Goal: Task Accomplishment & Management: Use online tool/utility

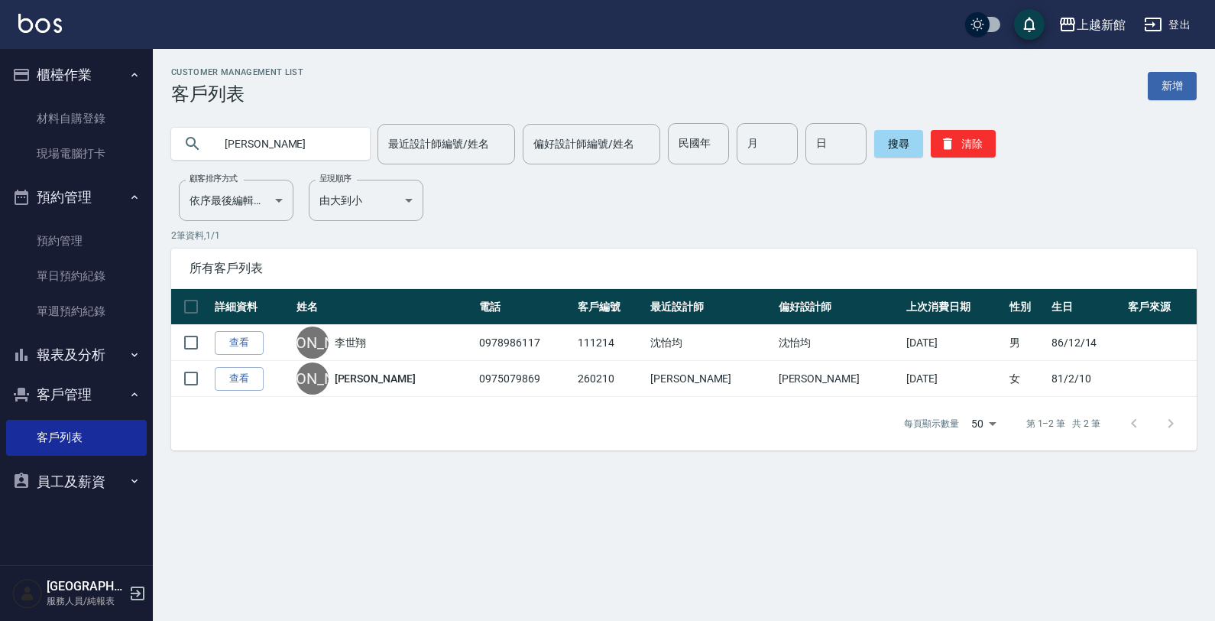
click at [145, 593] on icon "button" at bounding box center [137, 593] width 18 height 18
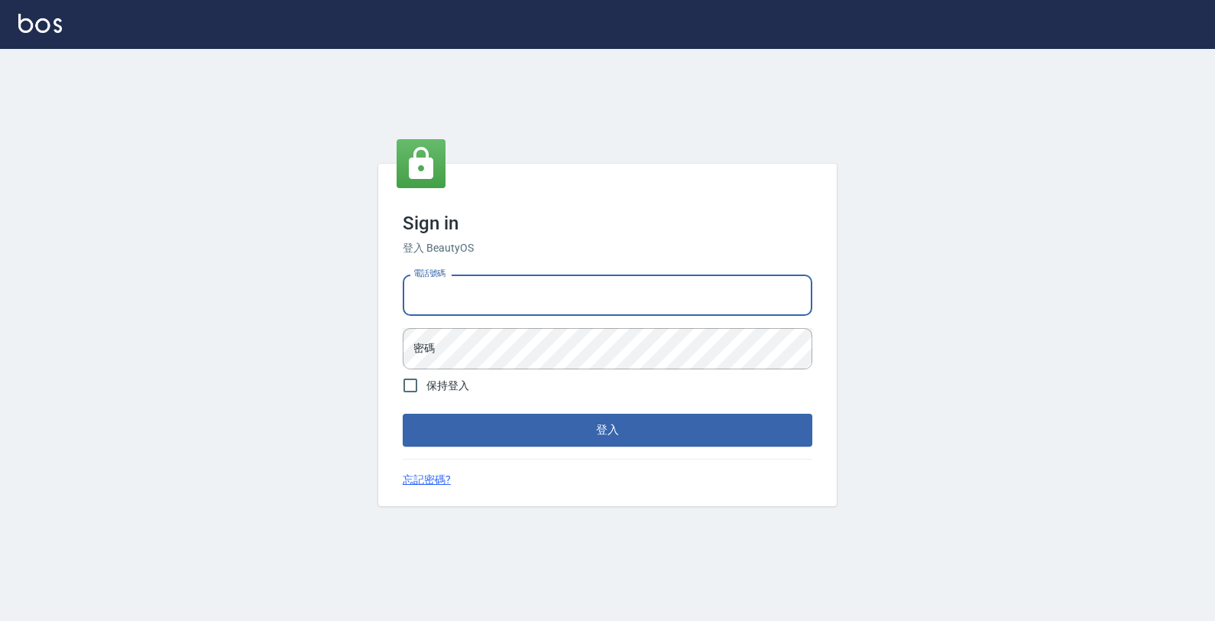
click at [422, 283] on input "電話號碼" at bounding box center [608, 294] width 410 height 41
type input "0974376310"
click at [403, 413] on button "登入" at bounding box center [608, 429] width 410 height 32
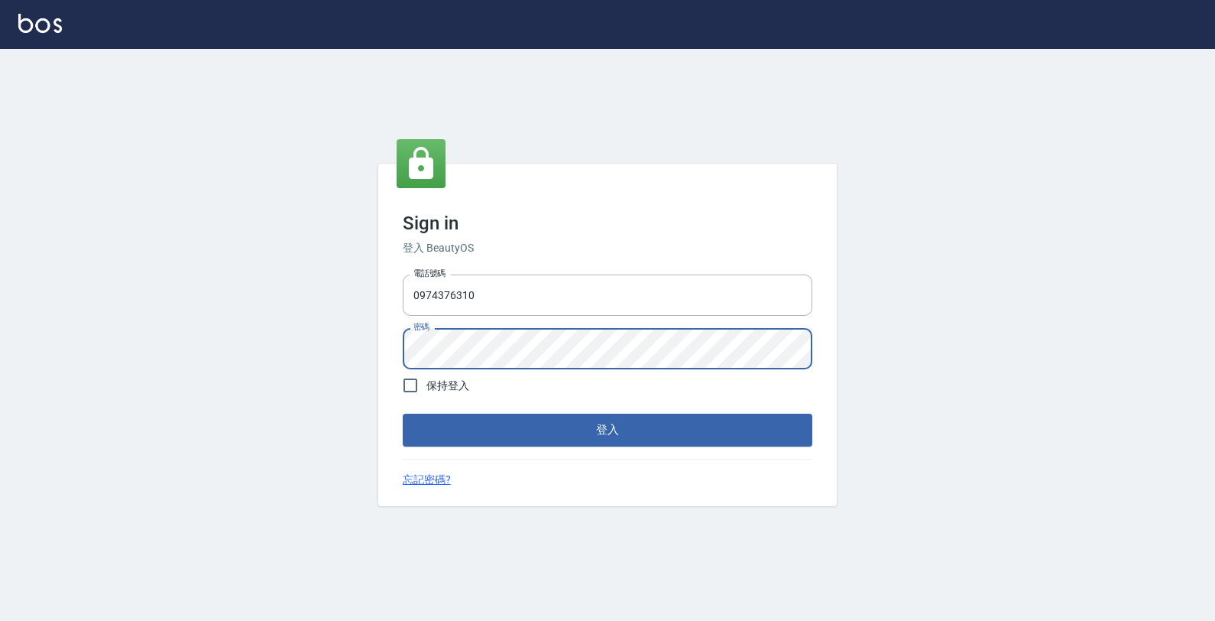
click at [403, 413] on button "登入" at bounding box center [608, 429] width 410 height 32
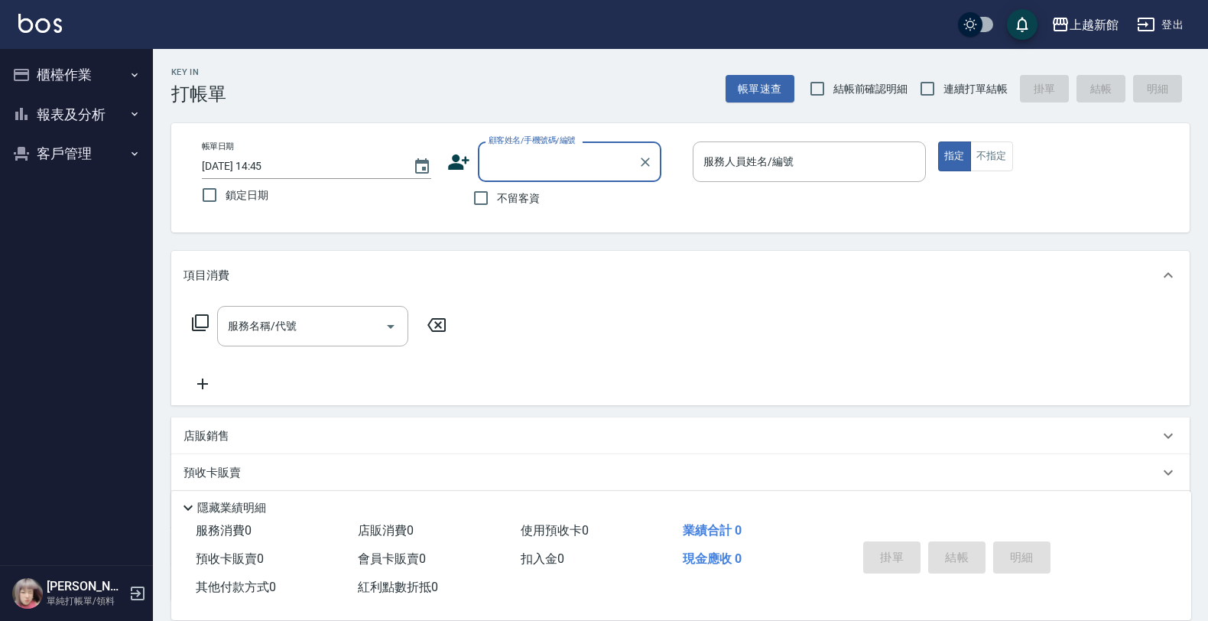
click at [48, 76] on button "櫃檯作業" at bounding box center [76, 75] width 141 height 40
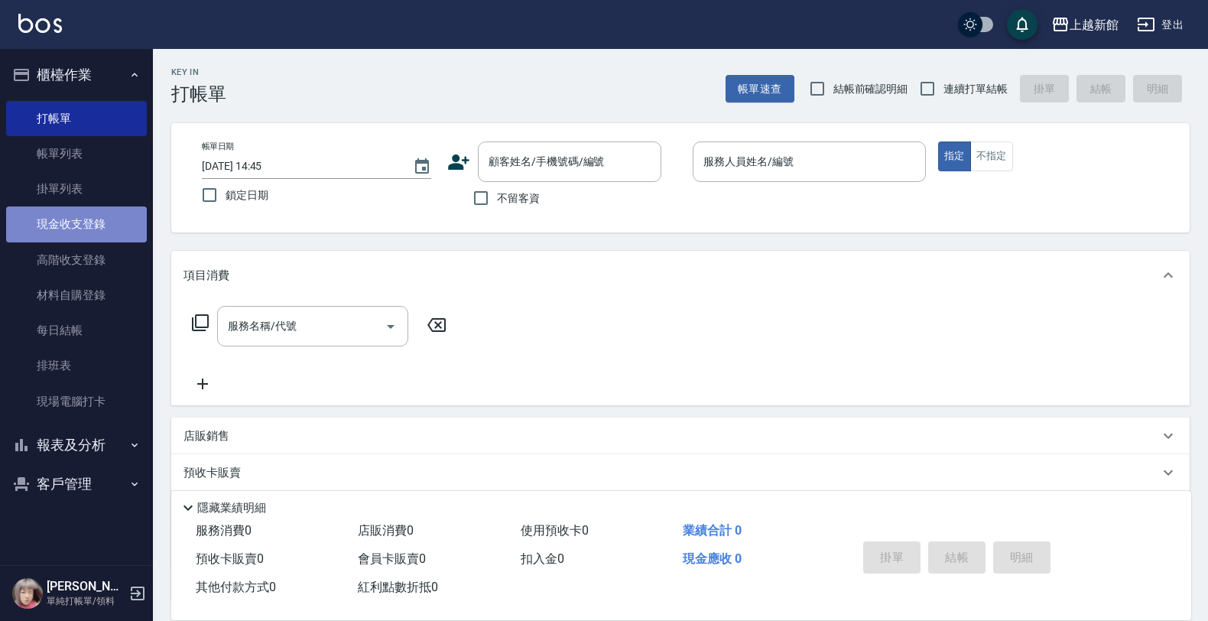
click at [52, 235] on link "現金收支登錄" at bounding box center [76, 223] width 141 height 35
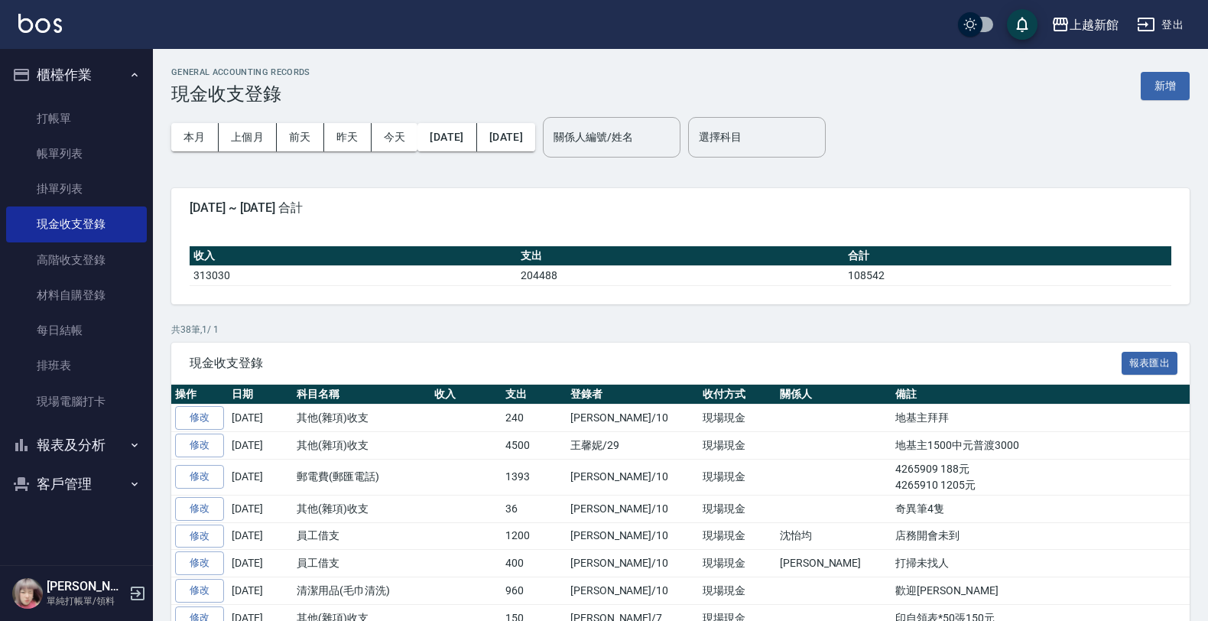
click at [1163, 92] on button "新增" at bounding box center [1164, 86] width 49 height 28
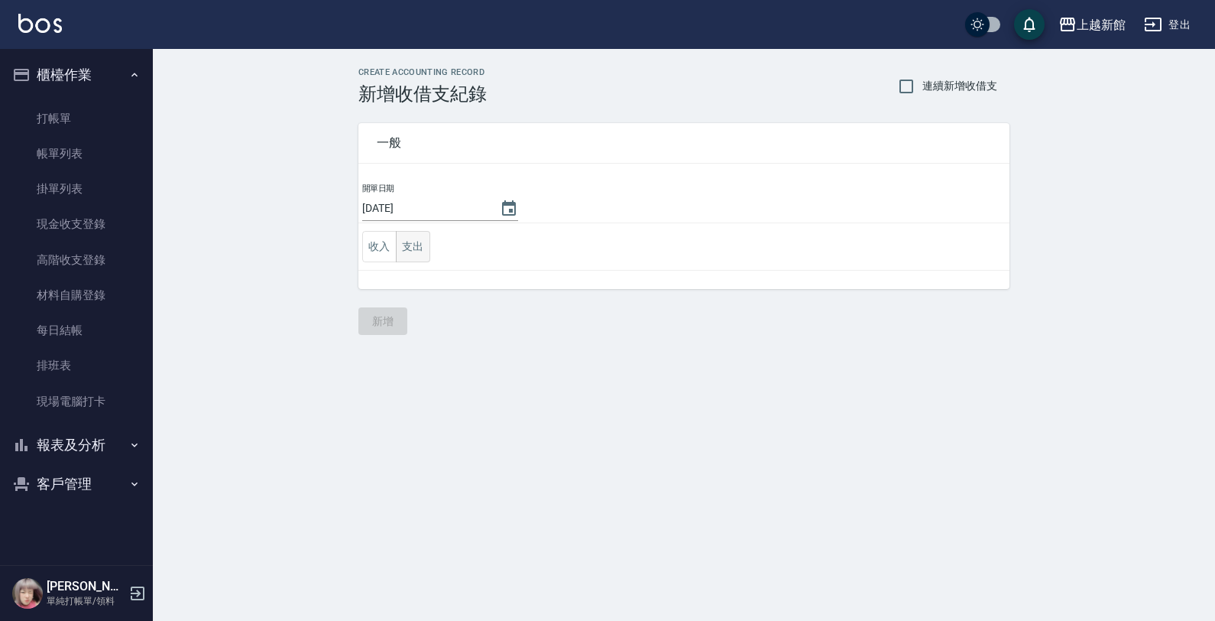
drag, startPoint x: 418, startPoint y: 252, endPoint x: 401, endPoint y: 252, distance: 16.8
click at [414, 252] on button "支出" at bounding box center [413, 246] width 34 height 31
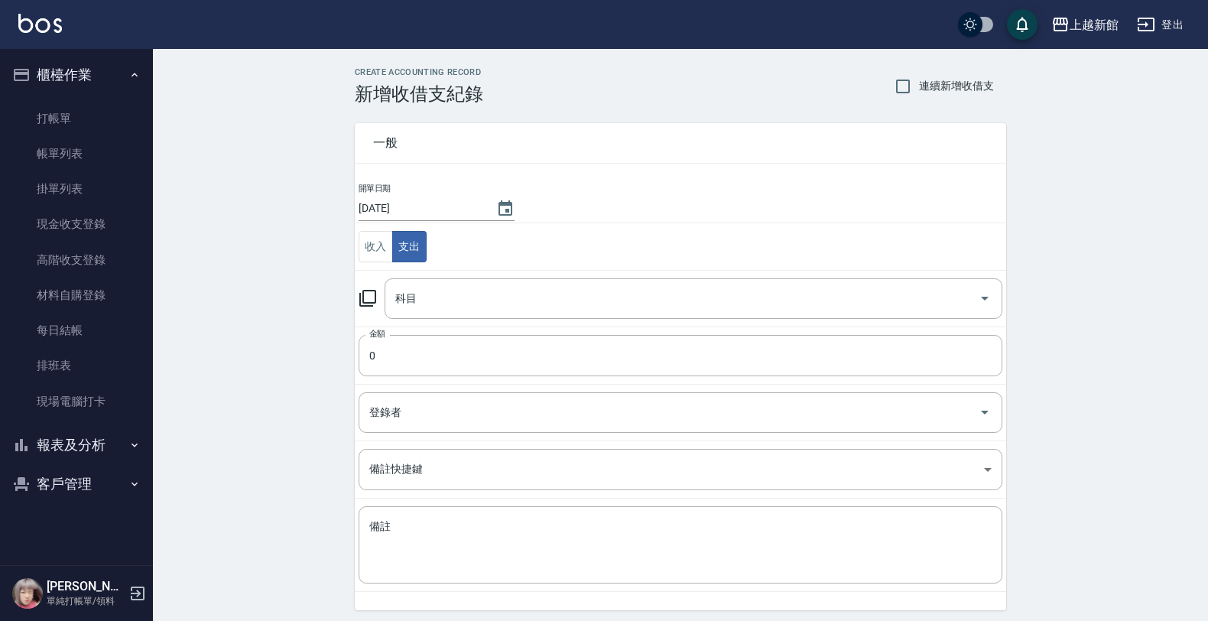
click at [365, 300] on icon at bounding box center [367, 298] width 18 height 18
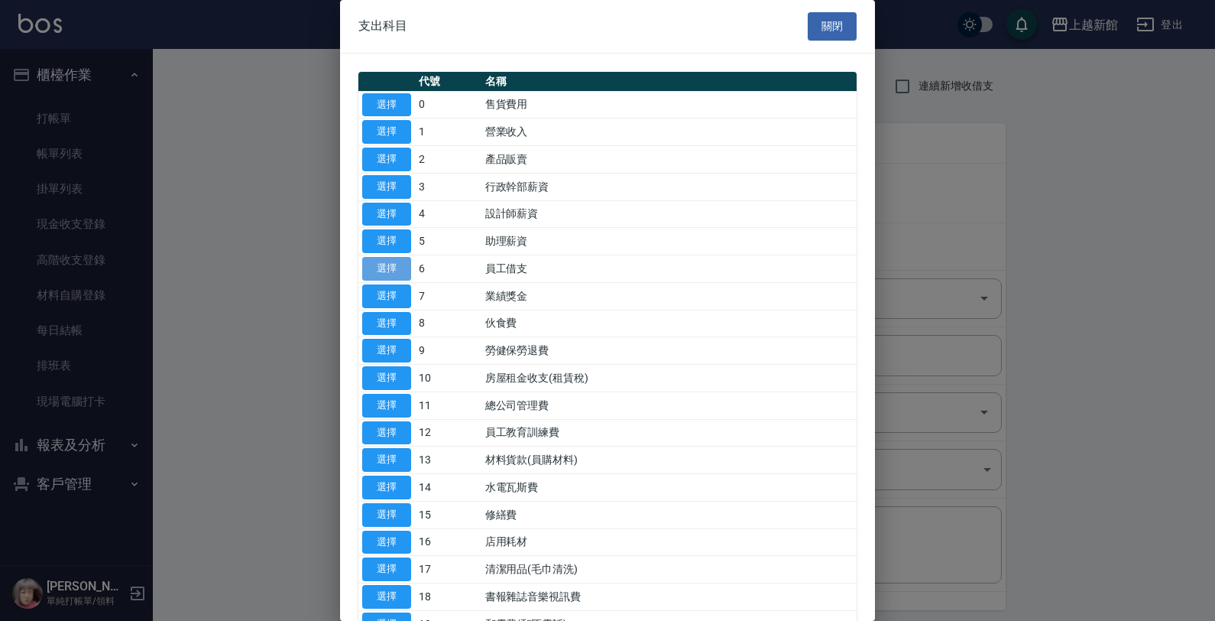
click at [377, 280] on button "選擇" at bounding box center [386, 269] width 49 height 24
type input "6 員工借支"
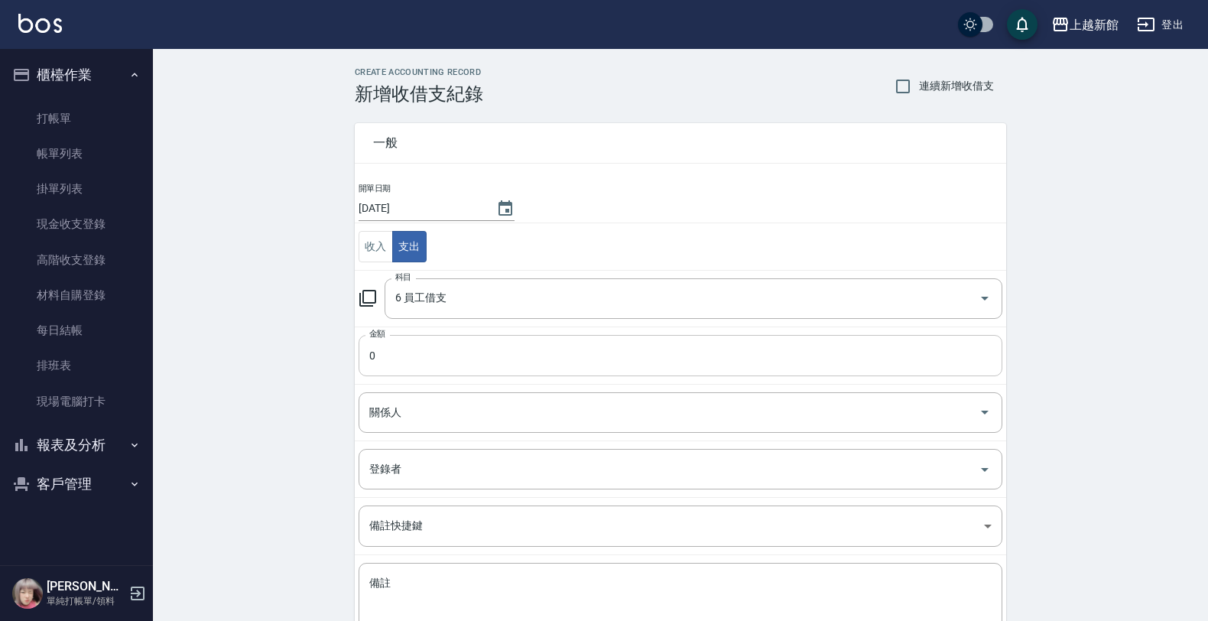
click at [388, 365] on input "0" at bounding box center [680, 355] width 644 height 41
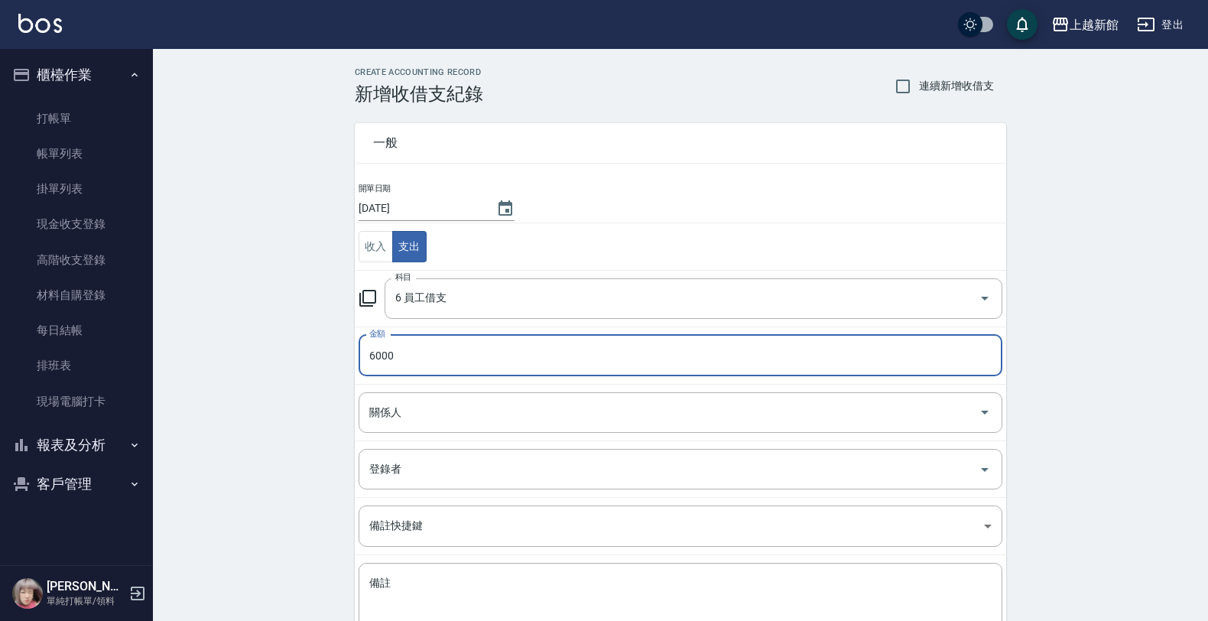
type input "6000"
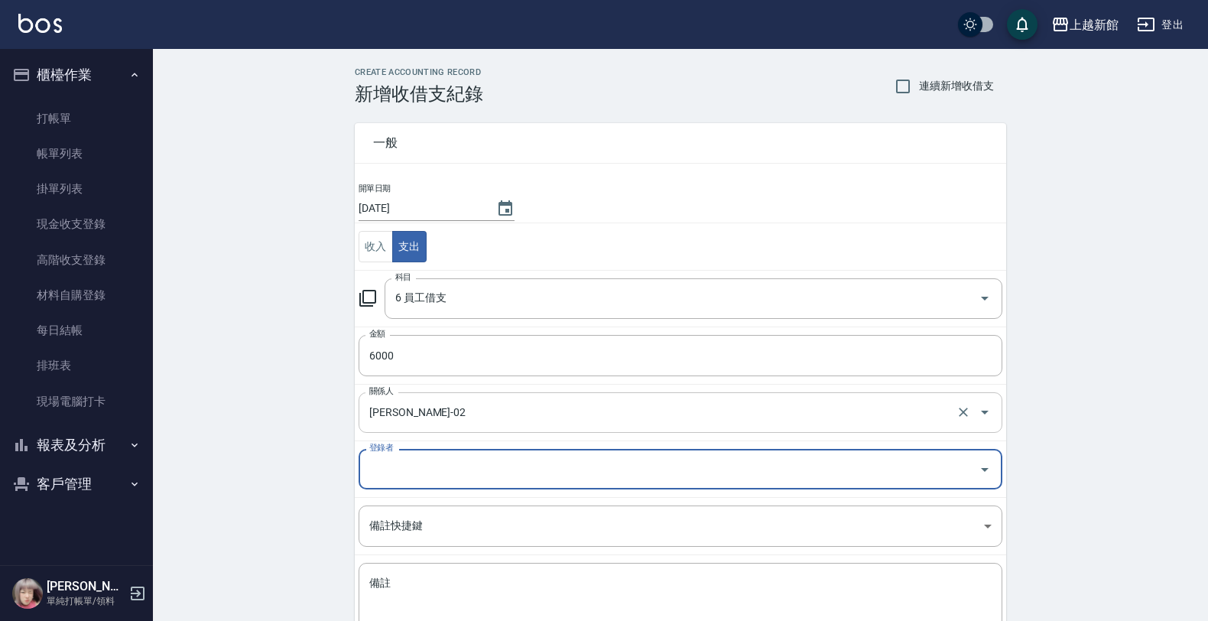
drag, startPoint x: 713, startPoint y: 409, endPoint x: 708, endPoint y: 419, distance: 10.9
click at [708, 419] on input "謝隆華-02" at bounding box center [658, 412] width 587 height 27
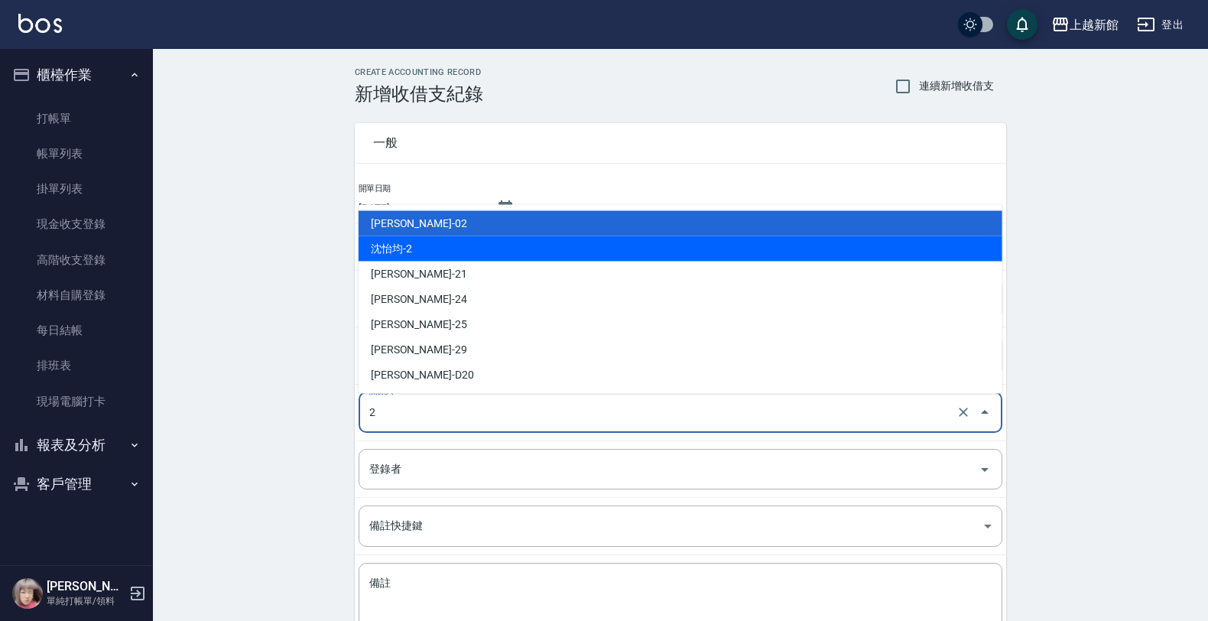
type input "沈怡均-2"
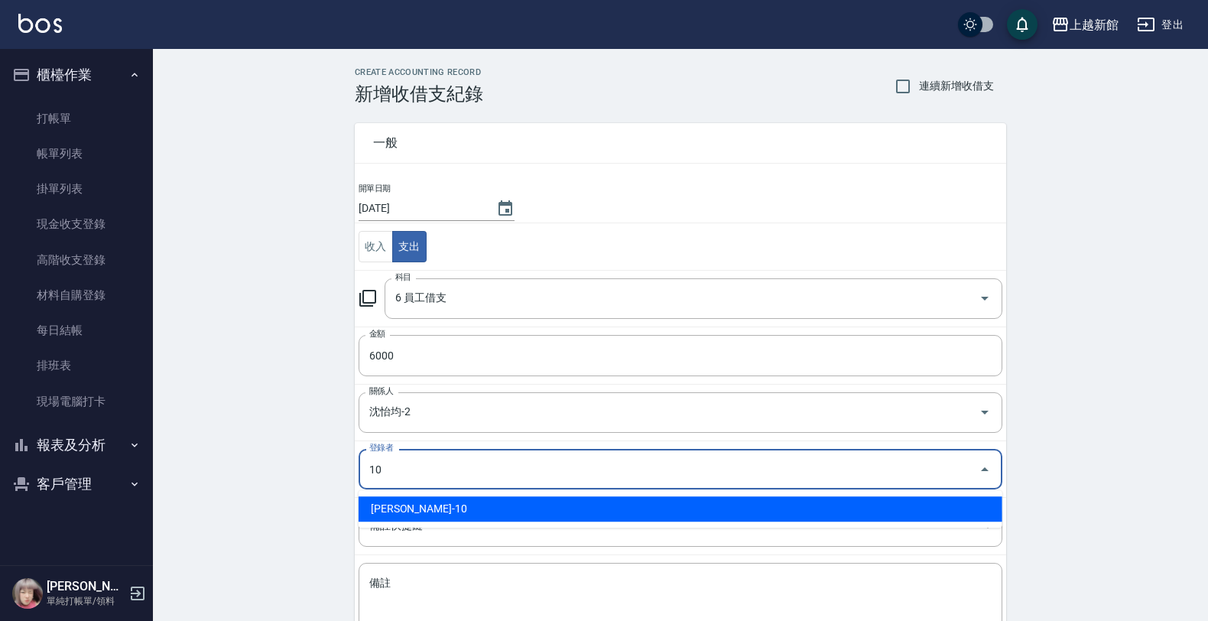
type input "劉名儀-10"
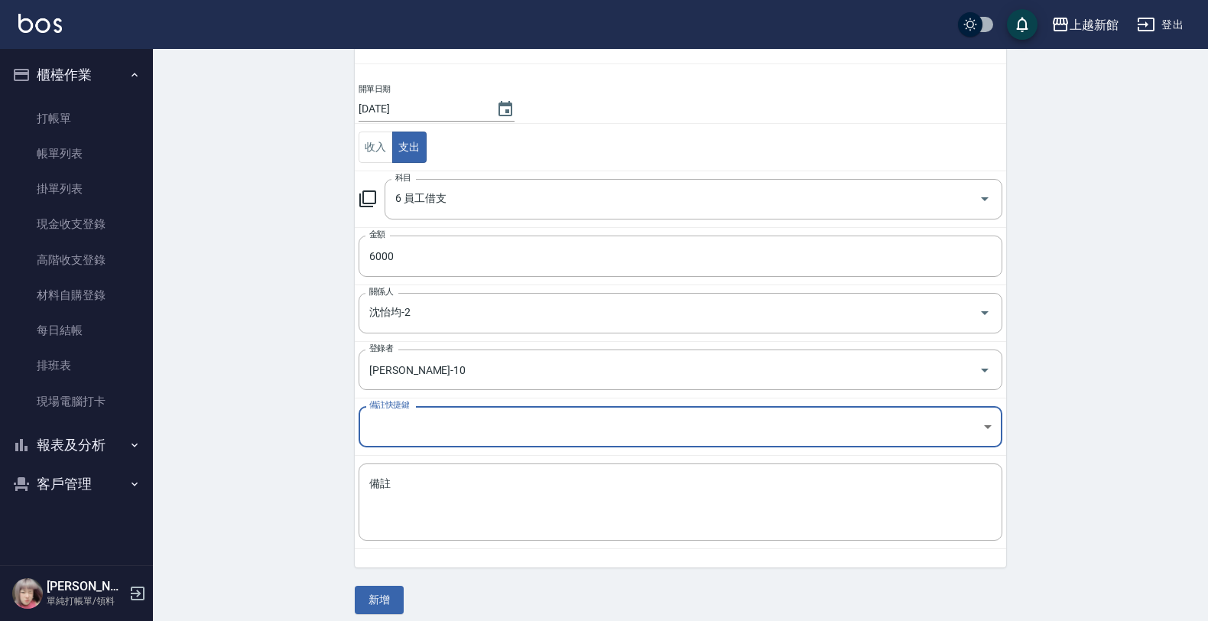
scroll to position [112, 0]
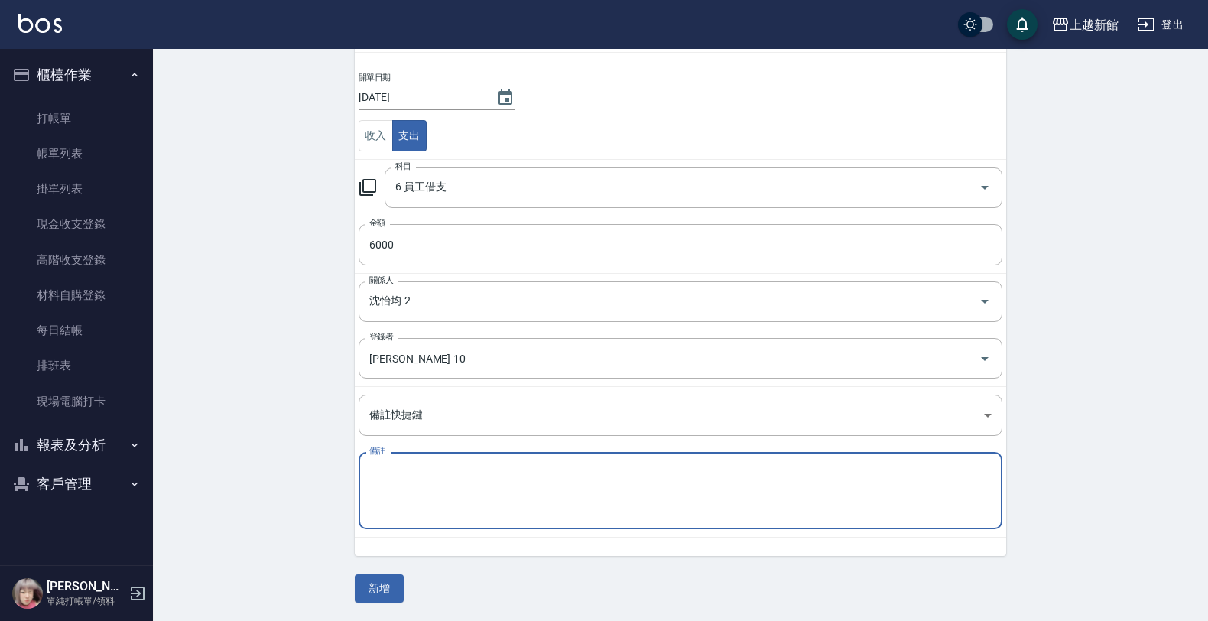
click at [693, 480] on textarea "備註" at bounding box center [680, 491] width 622 height 52
type textarea "買電剪"
click at [390, 582] on button "新增" at bounding box center [379, 588] width 49 height 28
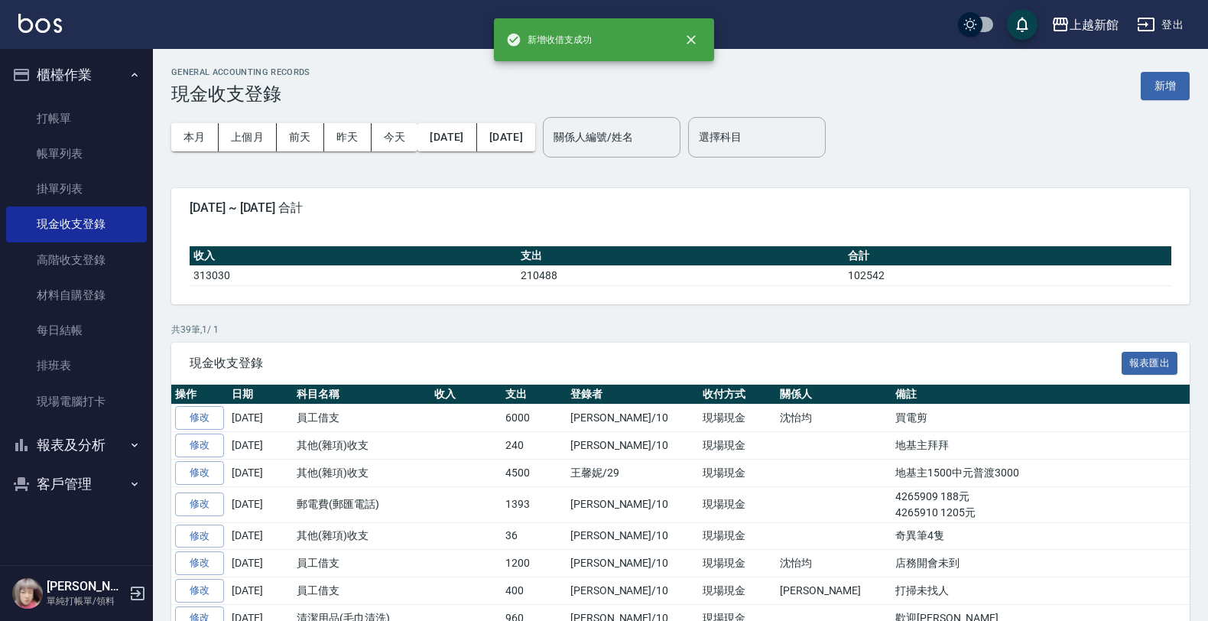
click at [131, 594] on icon "button" at bounding box center [137, 593] width 18 height 18
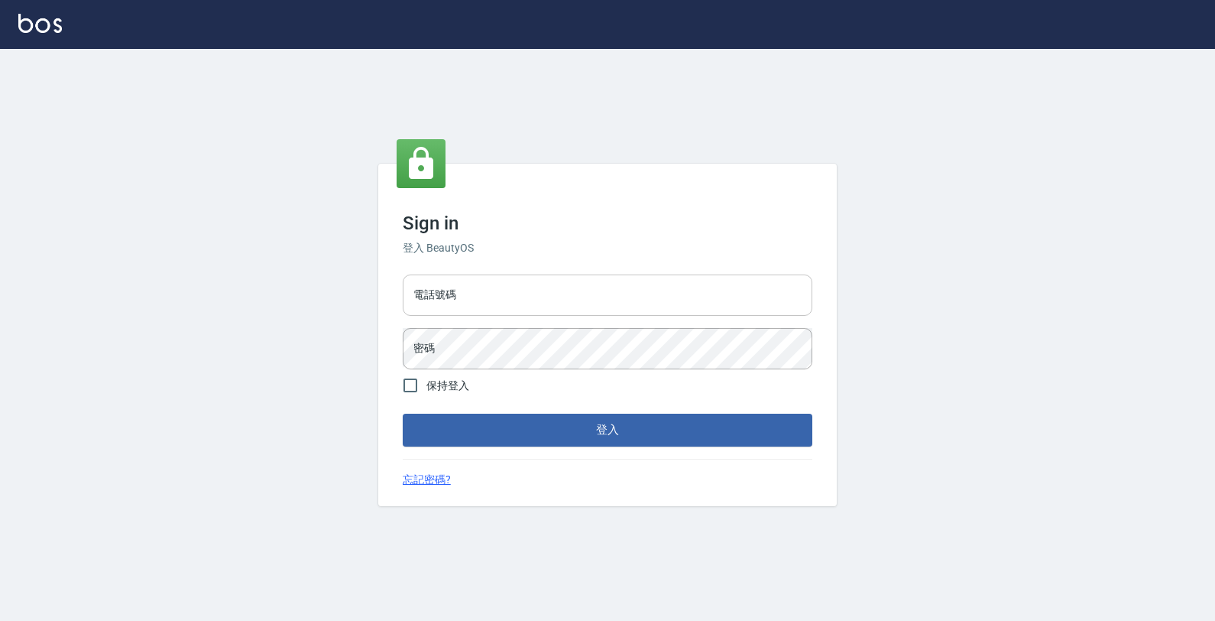
drag, startPoint x: 719, startPoint y: 291, endPoint x: 708, endPoint y: 294, distance: 11.9
click at [719, 293] on input "電話號碼" at bounding box center [608, 294] width 410 height 41
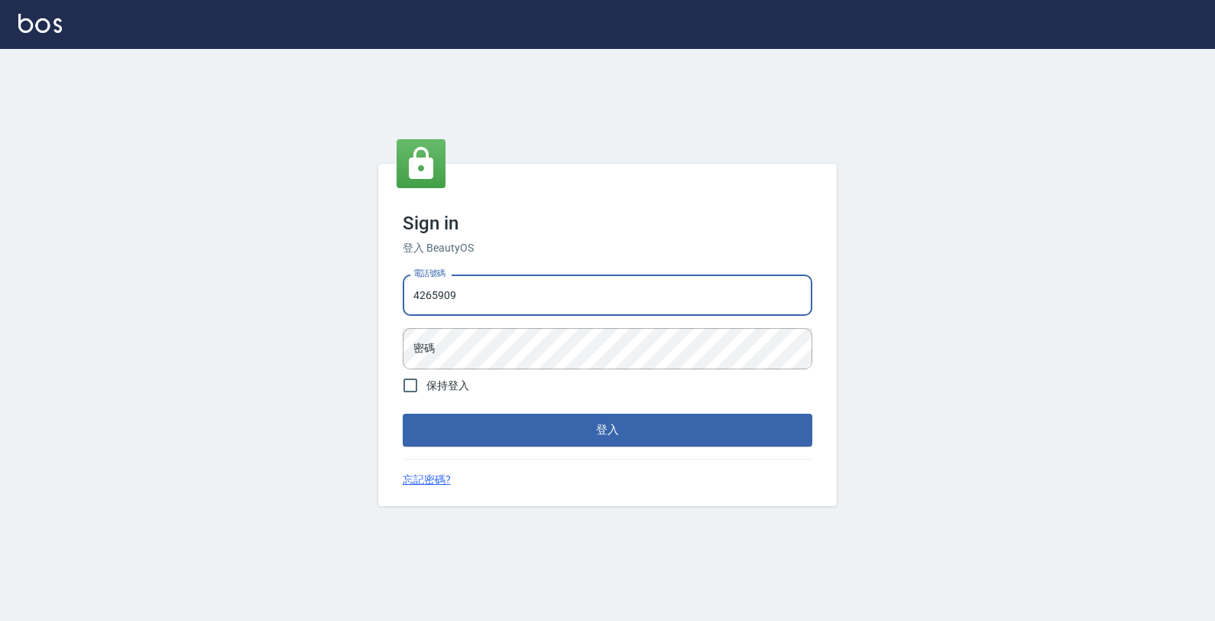
type input "4265909"
click at [403, 413] on button "登入" at bounding box center [608, 429] width 410 height 32
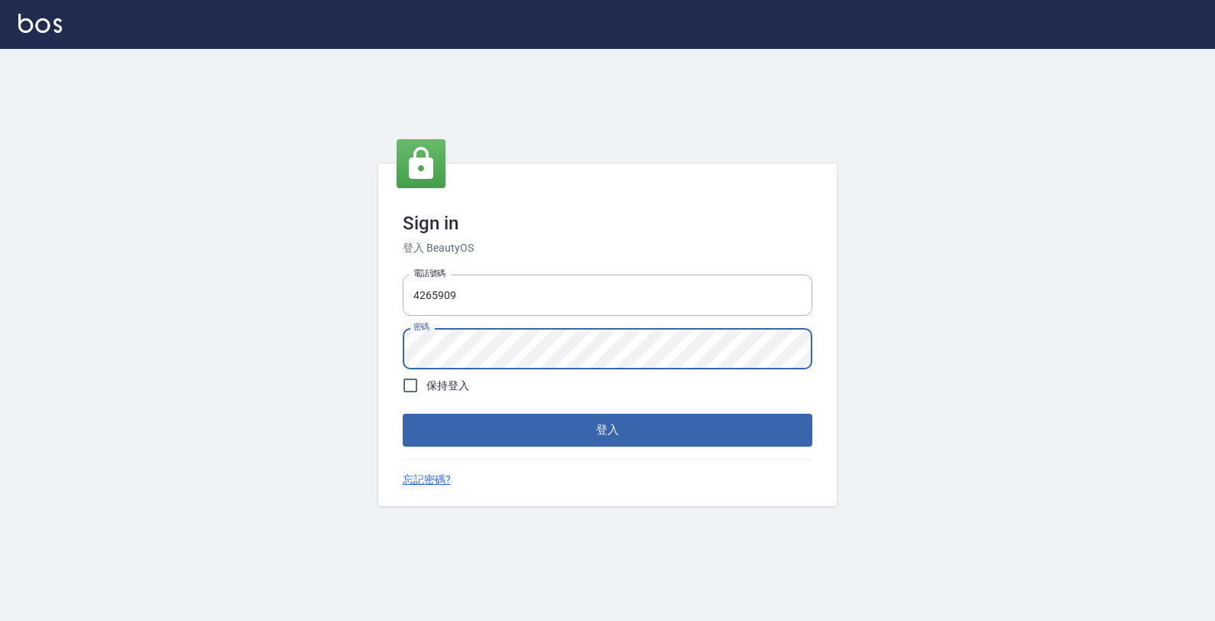
click at [403, 413] on button "登入" at bounding box center [608, 429] width 410 height 32
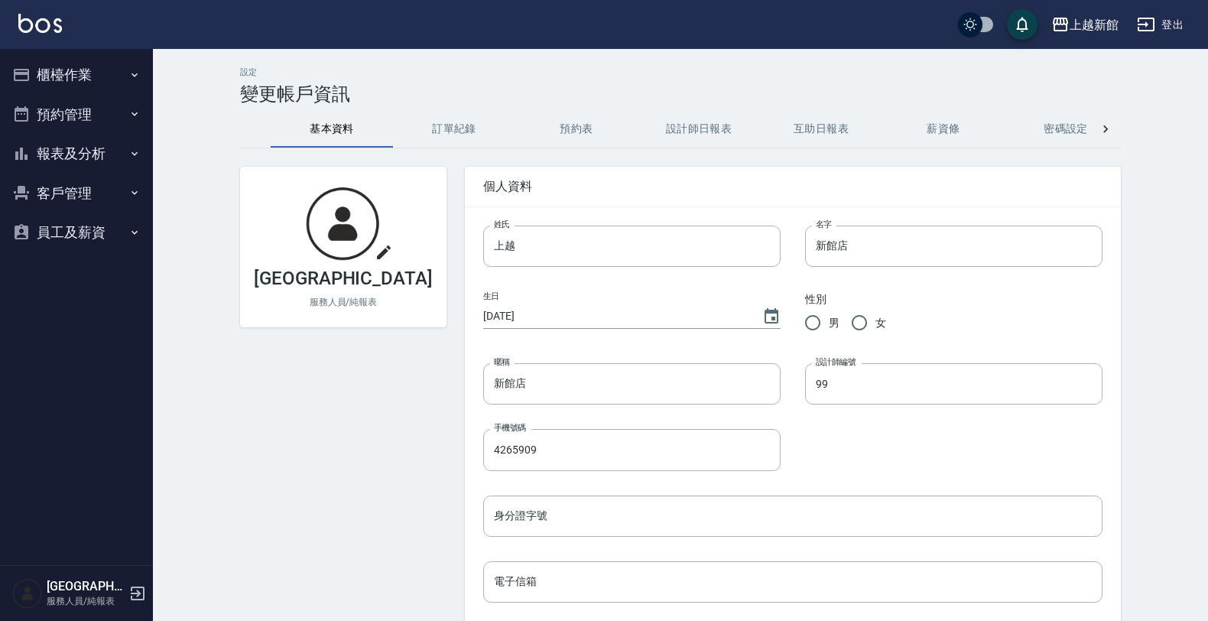
scroll to position [96, 0]
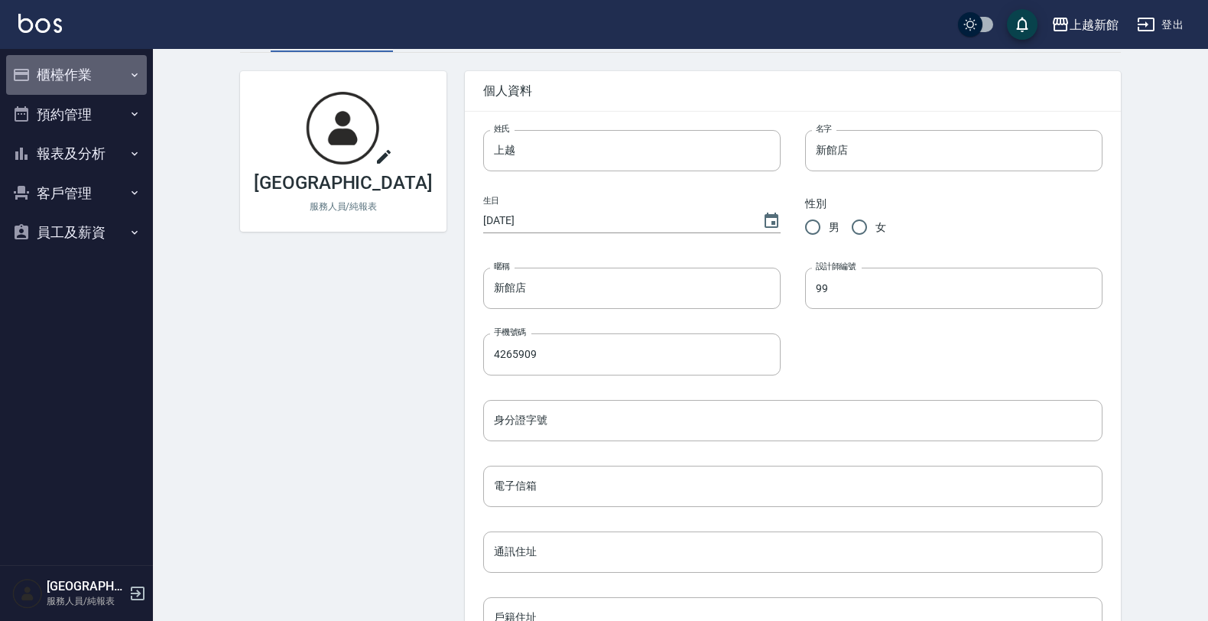
click at [50, 70] on button "櫃檯作業" at bounding box center [76, 75] width 141 height 40
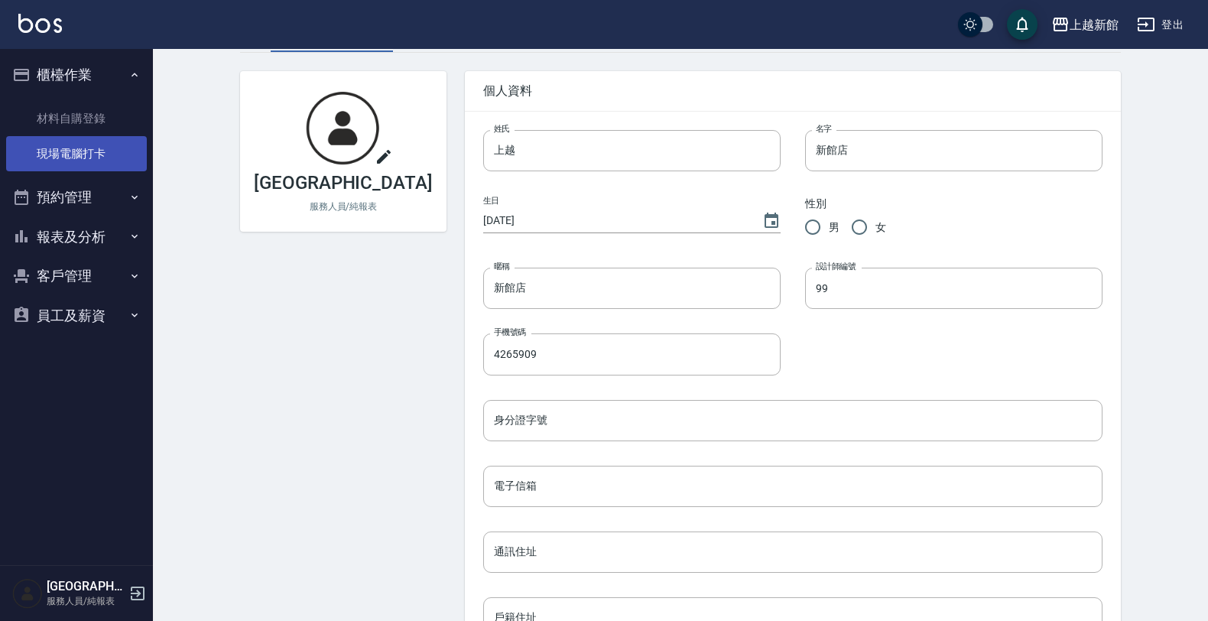
click at [70, 151] on link "現場電腦打卡" at bounding box center [76, 153] width 141 height 35
